Goal: Find specific page/section: Find specific page/section

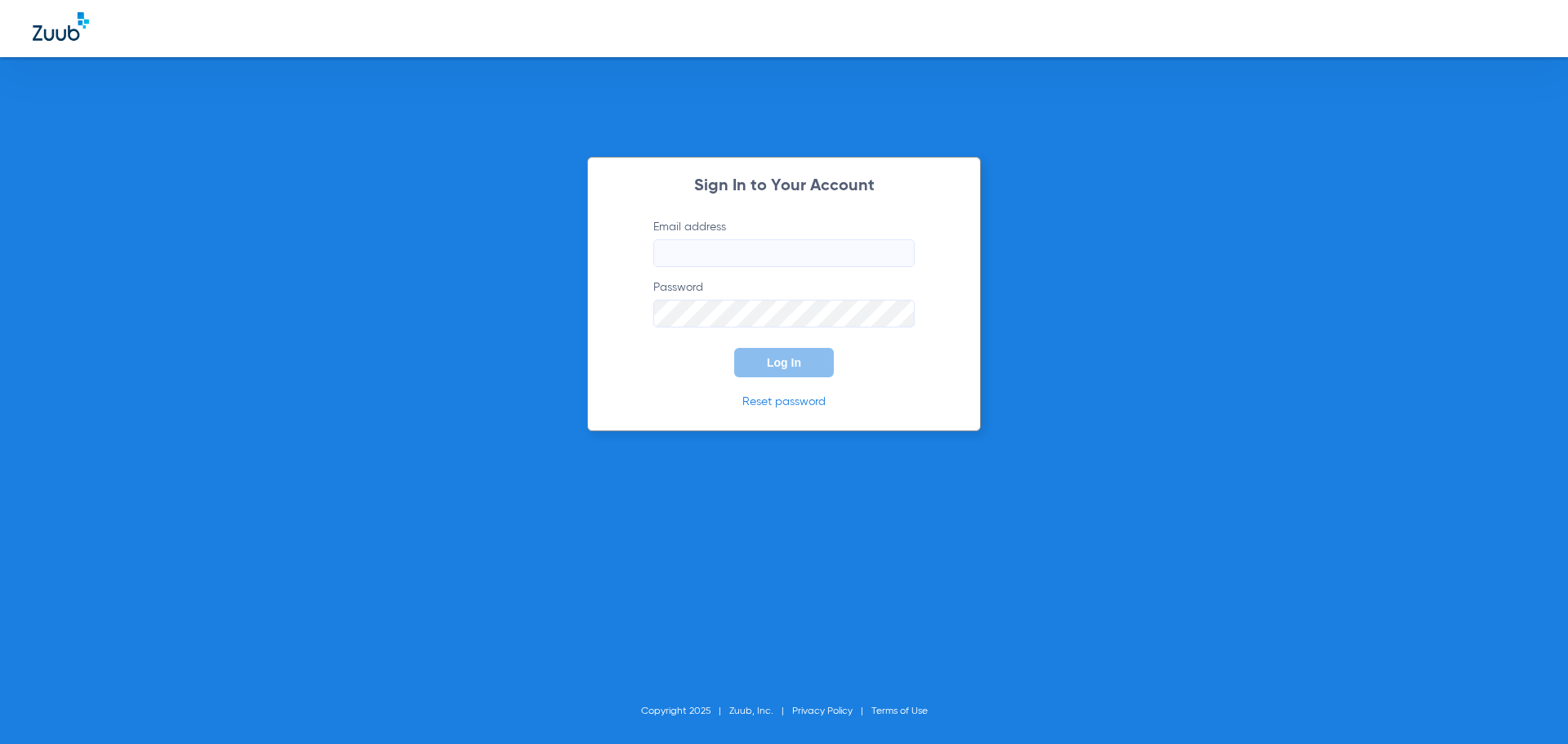
click at [742, 252] on input "Email address" at bounding box center [784, 254] width 261 height 28
click at [773, 252] on input "Email address" at bounding box center [784, 254] width 261 height 28
type input "[EMAIL_ADDRESS][DOMAIN_NAME]"
click at [734, 348] on button "Log In" at bounding box center [784, 362] width 99 height 29
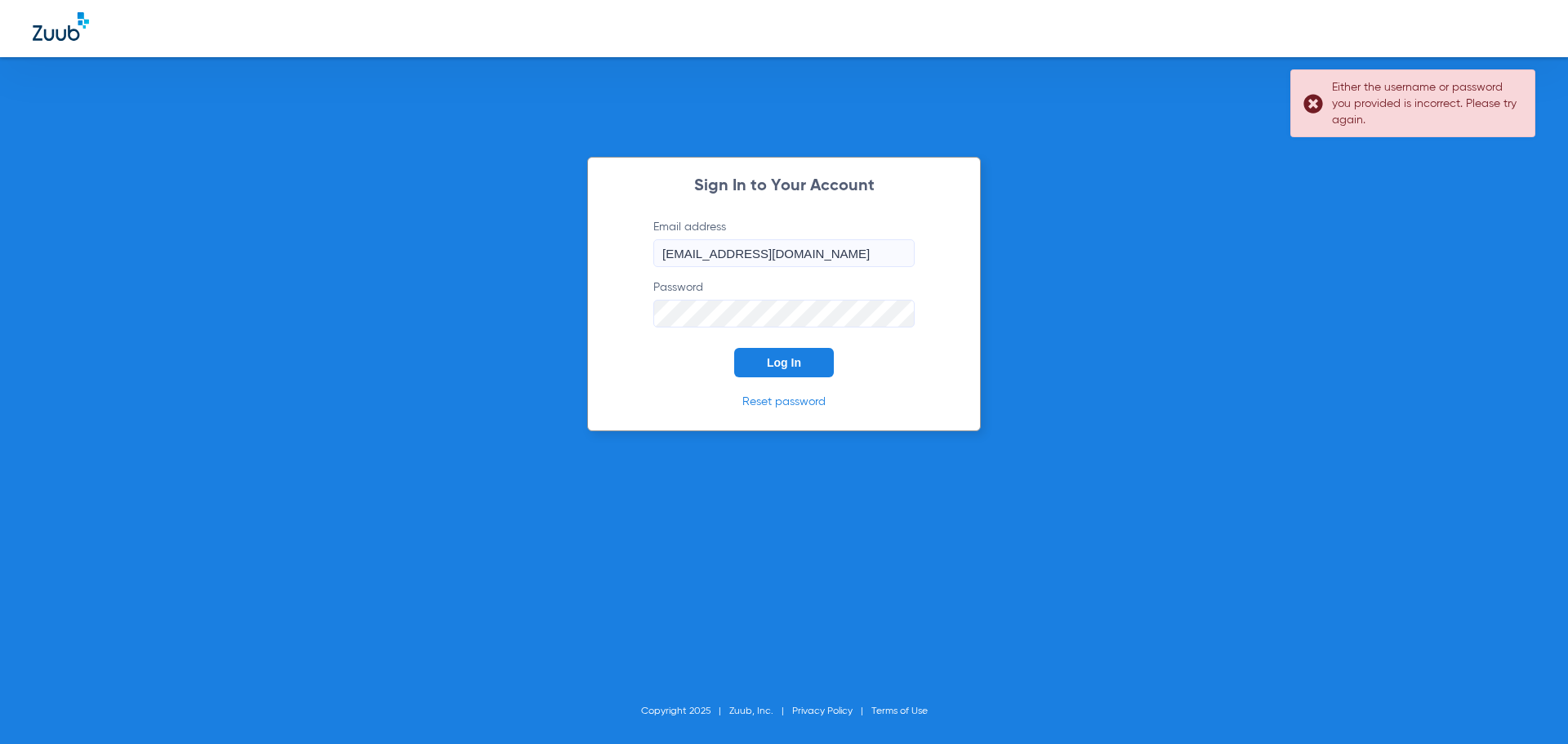
click at [734, 348] on button "Log In" at bounding box center [784, 362] width 99 height 29
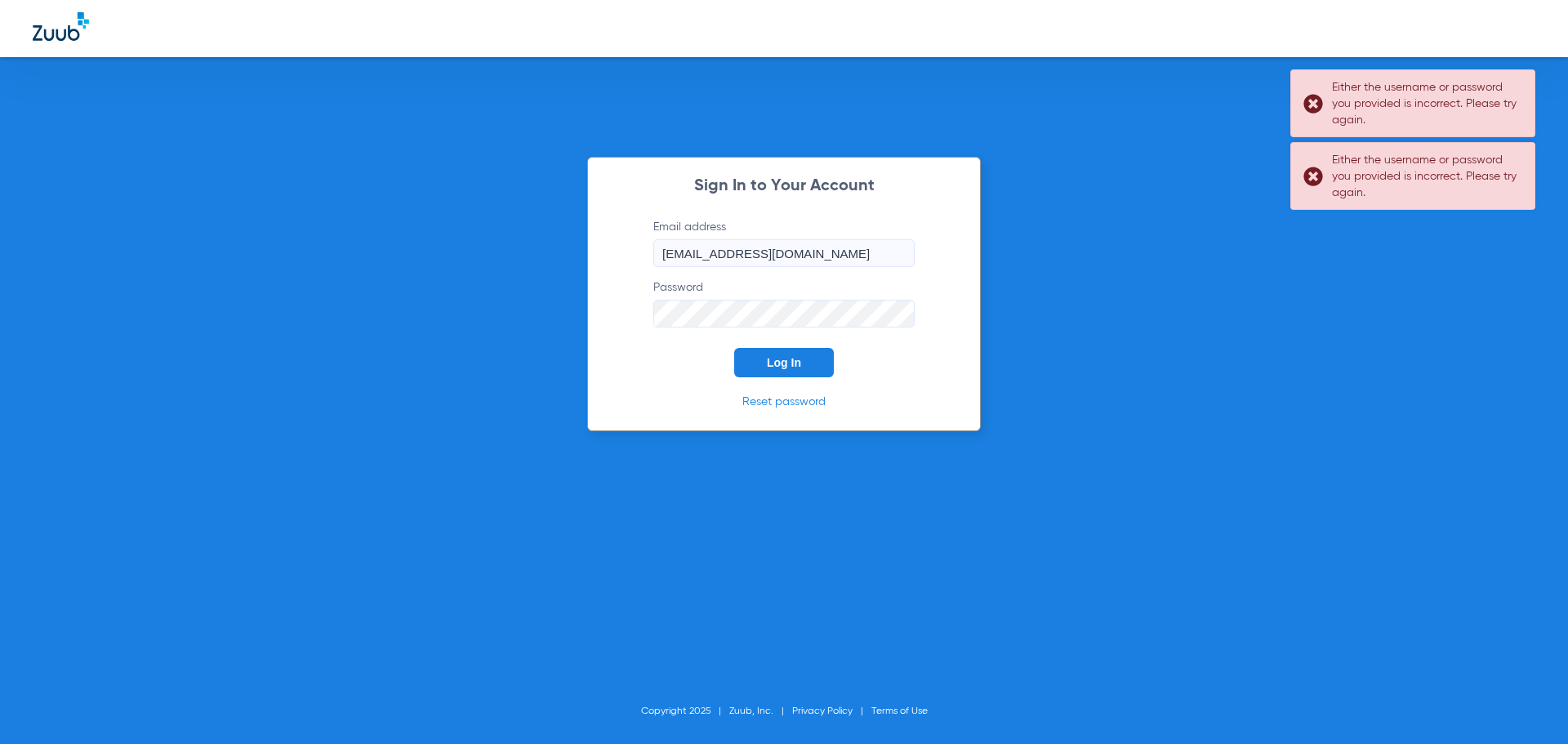
click at [492, 310] on div "Sign In to Your Account Email address [EMAIL_ADDRESS][DOMAIN_NAME] Password Log…" at bounding box center [784, 372] width 1568 height 744
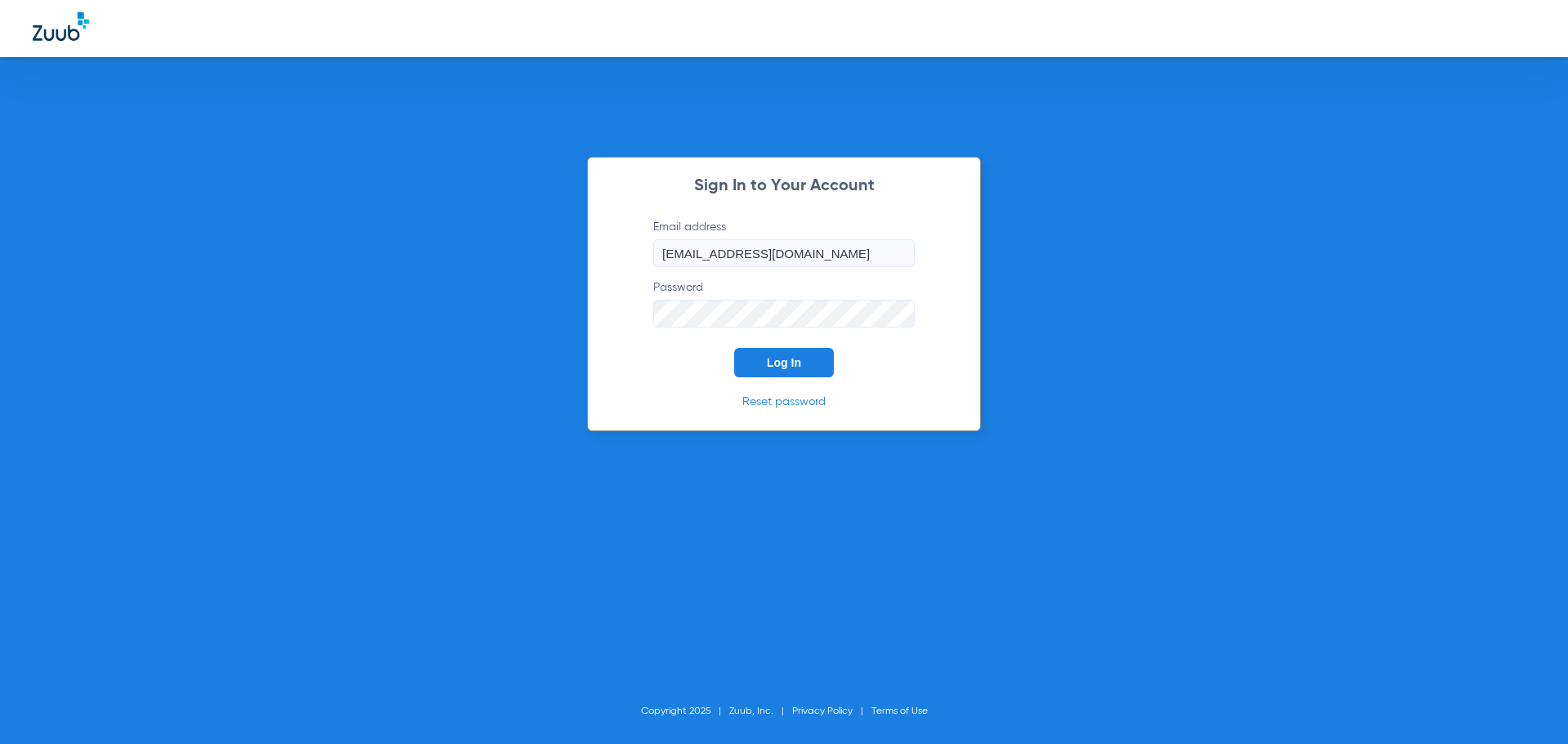
click at [631, 302] on form "Email address [EMAIL_ADDRESS][DOMAIN_NAME] Password Log In" at bounding box center [784, 298] width 310 height 158
click at [734, 348] on button "Log In" at bounding box center [784, 362] width 99 height 29
click at [796, 402] on link "Reset password" at bounding box center [784, 401] width 84 height 11
click at [523, 320] on div "Sign In to Your Account Email address [EMAIL_ADDRESS][DOMAIN_NAME] Password Log…" at bounding box center [784, 372] width 1568 height 744
drag, startPoint x: 807, startPoint y: 249, endPoint x: 532, endPoint y: 249, distance: 275.0
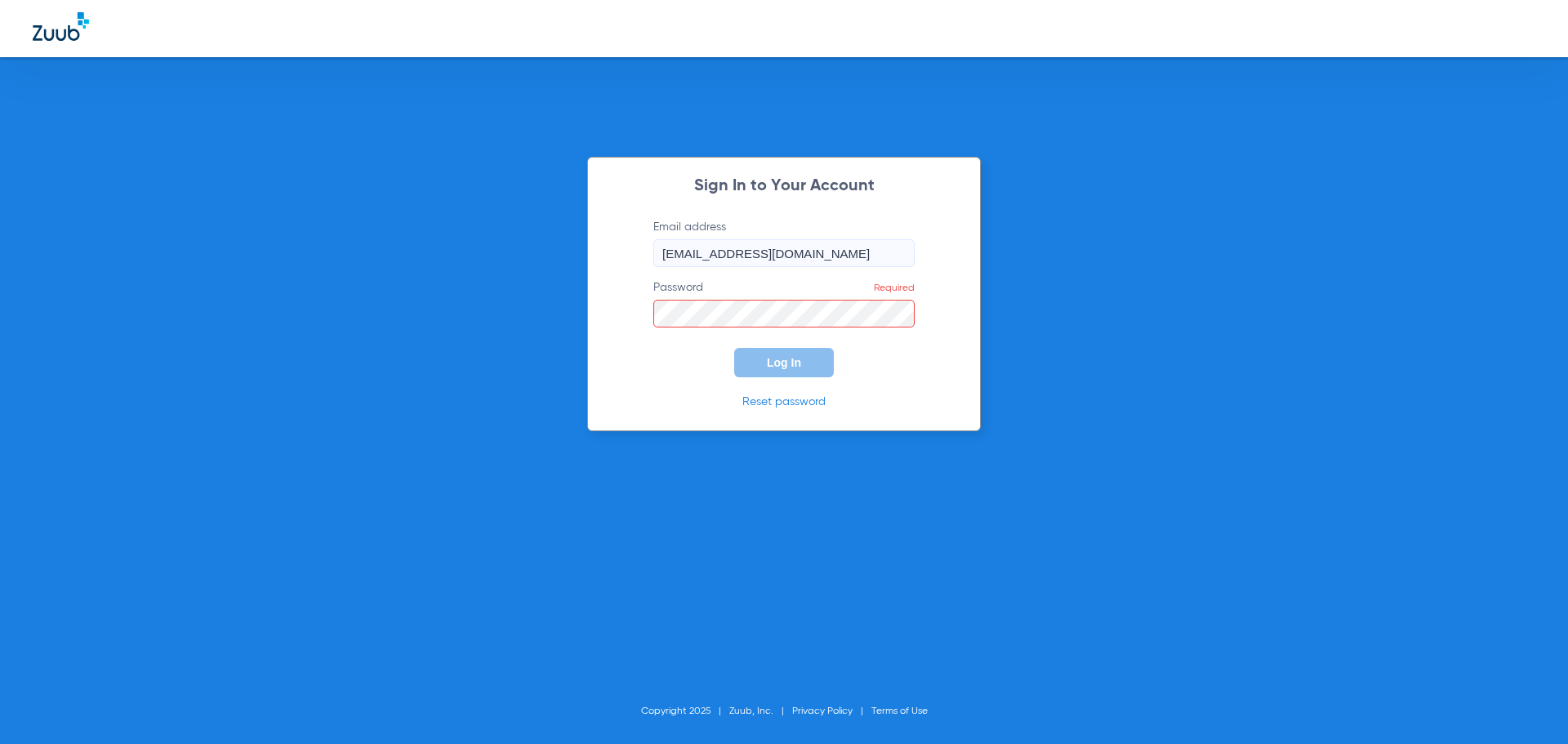
click at [532, 249] on div "Sign In to Your Account Email address [EMAIL_ADDRESS][DOMAIN_NAME] Password Req…" at bounding box center [784, 372] width 1568 height 744
click at [778, 243] on input "Email address Required" at bounding box center [784, 254] width 261 height 28
type input "[EMAIL_ADDRESS][DOMAIN_NAME]"
click at [734, 348] on button "Log In" at bounding box center [784, 362] width 99 height 29
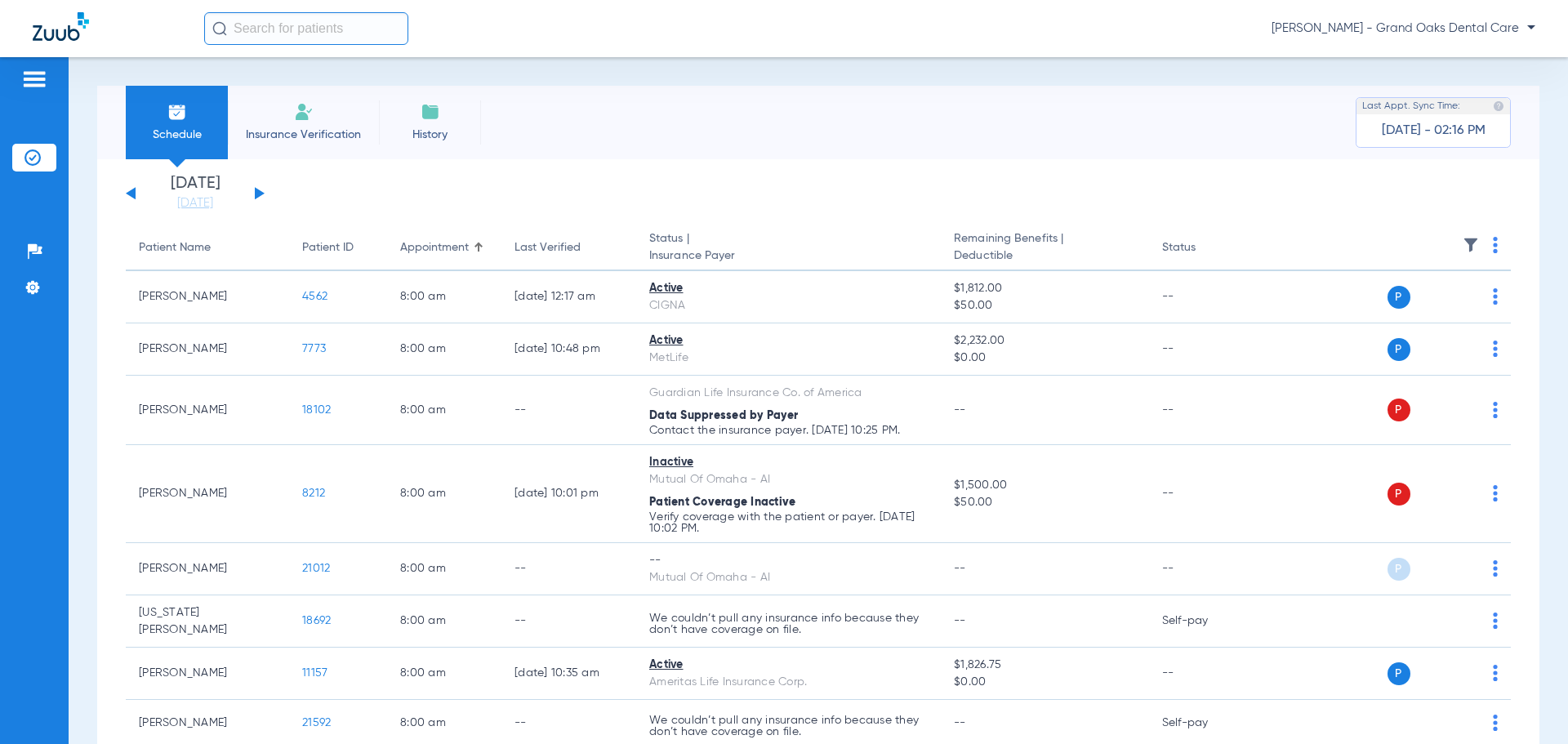
click at [333, 31] on input "text" at bounding box center [306, 28] width 204 height 33
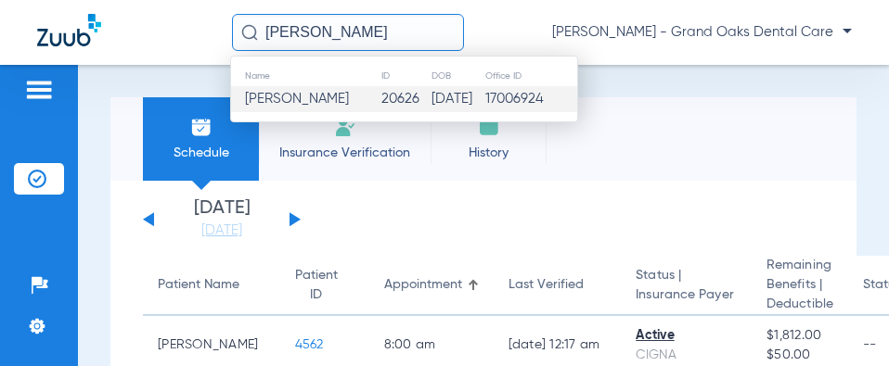
type input "[PERSON_NAME]"
click at [358, 102] on td "[PERSON_NAME]" at bounding box center [305, 99] width 149 height 26
